Goal: Information Seeking & Learning: Find specific page/section

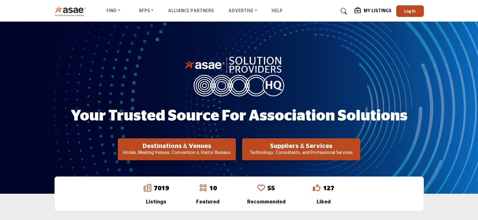
click at [373, 11] on h5 "My Listings" at bounding box center [378, 11] width 28 height 6
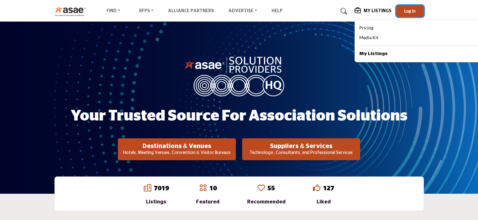
click at [409, 10] on span "Log In" at bounding box center [410, 10] width 12 height 5
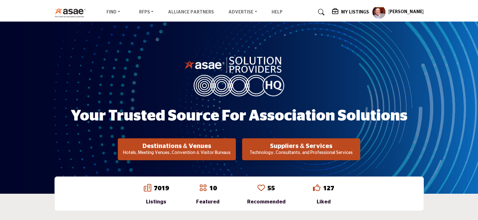
click at [408, 10] on h5 "[PERSON_NAME]" at bounding box center [406, 12] width 35 height 6
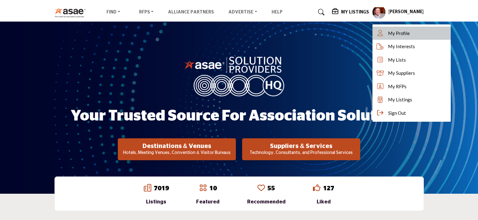
click at [405, 34] on span "My Profile" at bounding box center [399, 33] width 22 height 7
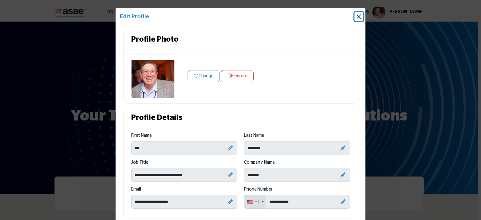
click at [359, 17] on button "Close" at bounding box center [359, 16] width 9 height 9
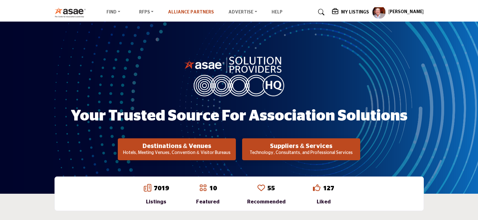
click at [191, 12] on link "Alliance Partners" at bounding box center [191, 12] width 46 height 4
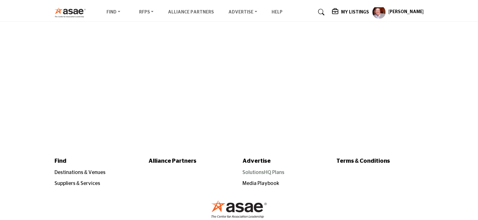
click at [257, 173] on link "SolutionsHQ Plans" at bounding box center [264, 172] width 42 height 5
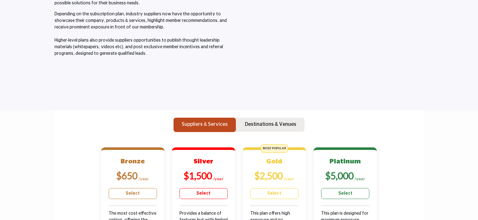
scroll to position [94, 0]
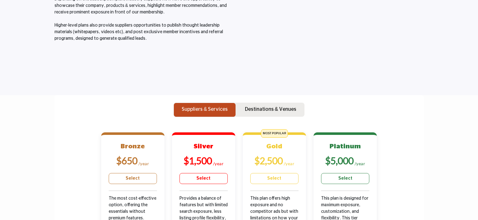
click at [205, 110] on p "Suppliers & Services" at bounding box center [205, 110] width 46 height 8
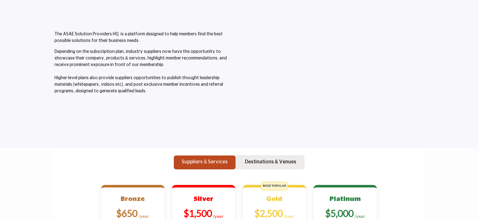
scroll to position [0, 0]
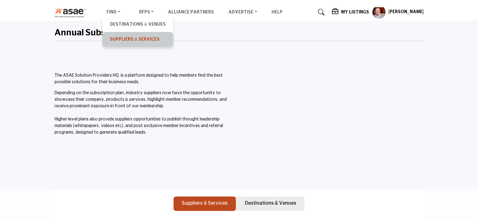
click at [119, 39] on link "Suppliers & Services" at bounding box center [138, 39] width 64 height 9
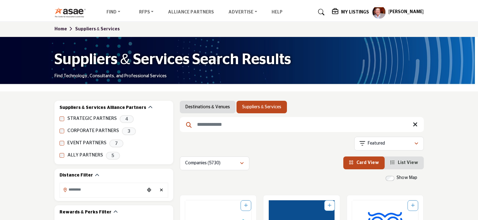
click at [201, 125] on input "Search Keyword" at bounding box center [302, 124] width 244 height 15
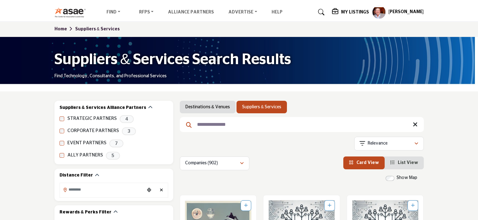
drag, startPoint x: 233, startPoint y: 124, endPoint x: 191, endPoint y: 127, distance: 42.4
click at [191, 127] on form "**********" at bounding box center [302, 124] width 244 height 15
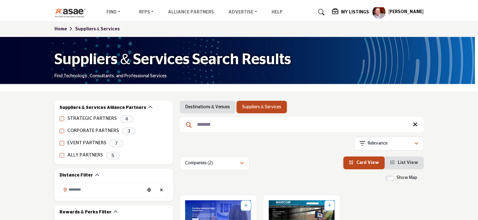
type input "*******"
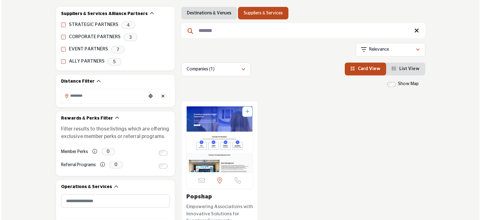
scroll to position [157, 0]
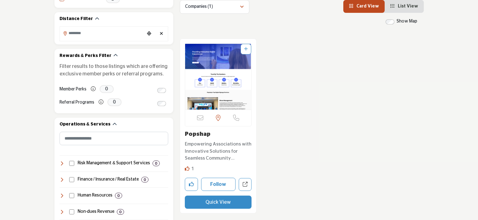
click at [215, 205] on button "Quick View" at bounding box center [218, 202] width 67 height 13
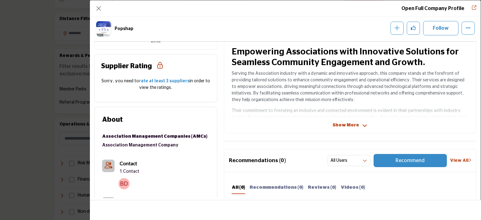
scroll to position [150, 0]
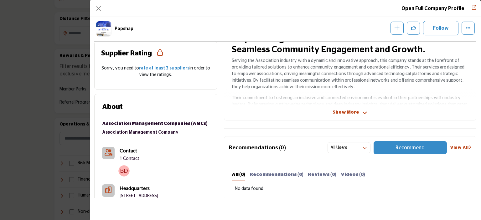
click at [359, 110] on span "Show More" at bounding box center [350, 112] width 35 height 7
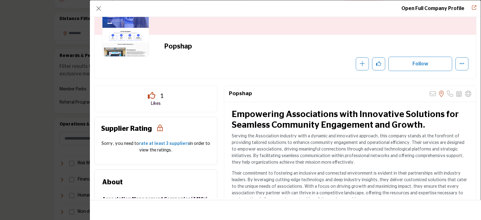
scroll to position [0, 0]
